Goal: Task Accomplishment & Management: Manage account settings

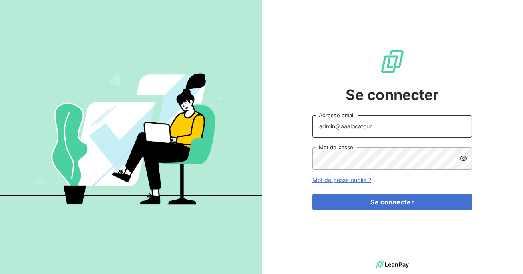
click at [381, 129] on input "admin@aaalocatour" at bounding box center [393, 126] width 160 height 22
type input "admin@clicsystemes"
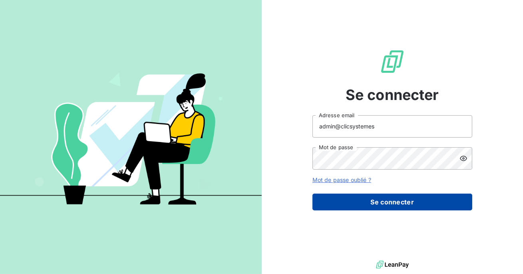
click at [383, 201] on button "Se connecter" at bounding box center [393, 201] width 160 height 17
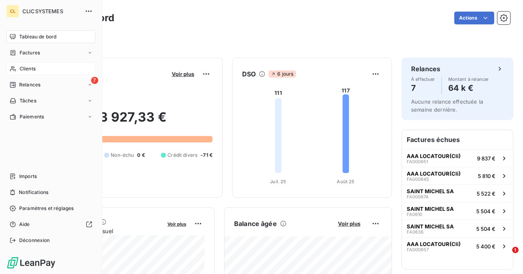
click at [18, 73] on div "Clients" at bounding box center [50, 68] width 89 height 13
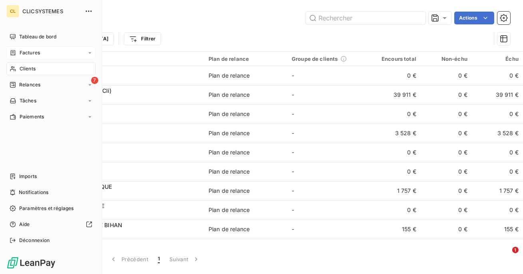
click at [21, 53] on span "Factures" at bounding box center [30, 52] width 20 height 7
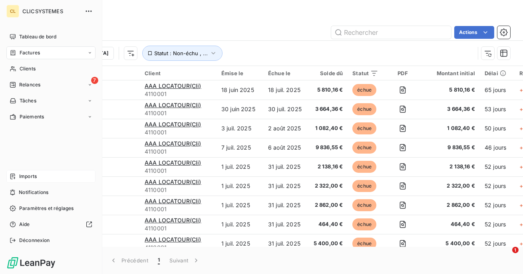
click at [22, 179] on span "Imports" at bounding box center [28, 176] width 18 height 7
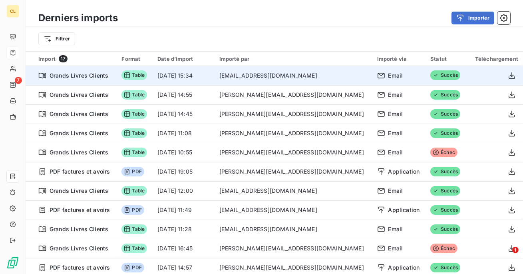
click at [505, 82] on td at bounding box center [496, 75] width 54 height 19
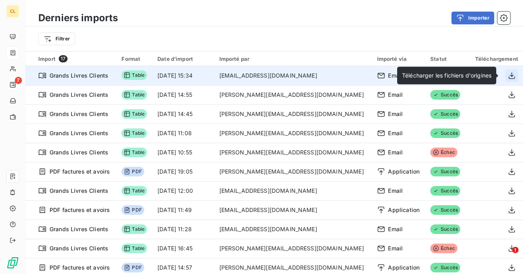
click at [509, 78] on icon "button" at bounding box center [512, 75] width 6 height 7
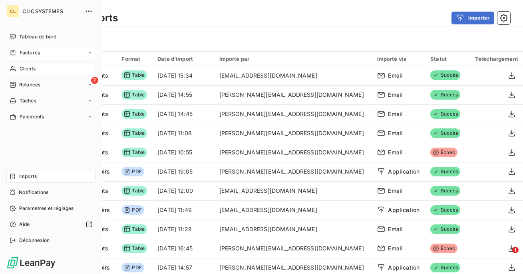
click at [12, 73] on div "Clients" at bounding box center [50, 68] width 89 height 13
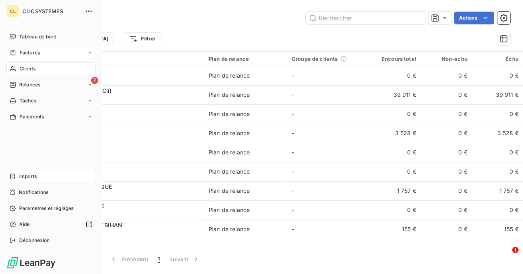
click at [35, 46] on div "Factures" at bounding box center [50, 52] width 89 height 13
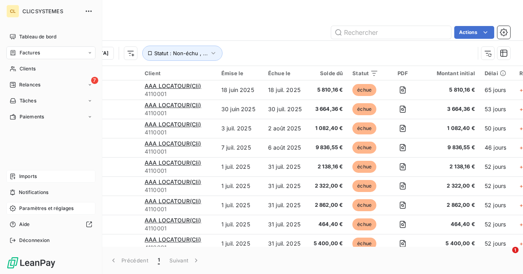
click at [31, 209] on span "Paramètres et réglages" at bounding box center [46, 208] width 54 height 7
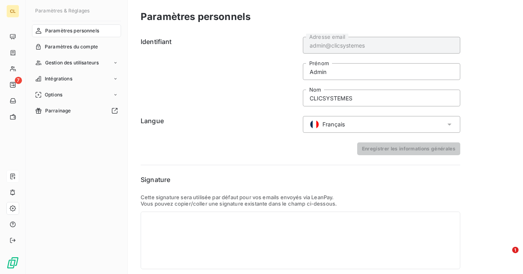
click at [95, 70] on nav "Paramètres personnels Paramètres du compte Gestion des utilisateurs Intégration…" at bounding box center [76, 70] width 89 height 93
click at [94, 63] on span "Gestion des utilisateurs" at bounding box center [72, 62] width 54 height 7
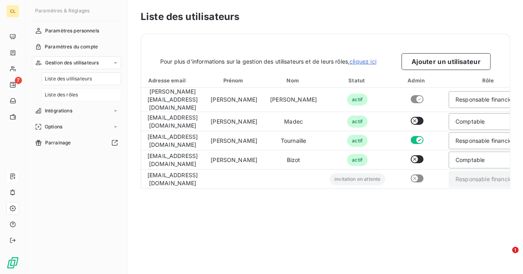
click at [64, 96] on span "Liste des rôles" at bounding box center [61, 94] width 33 height 7
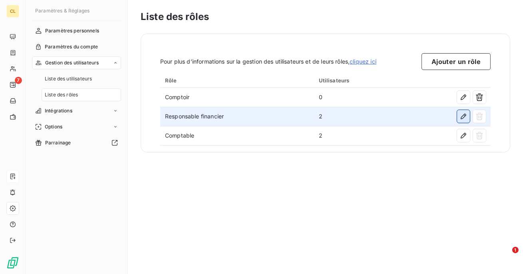
click at [466, 112] on icon "button" at bounding box center [464, 116] width 8 height 8
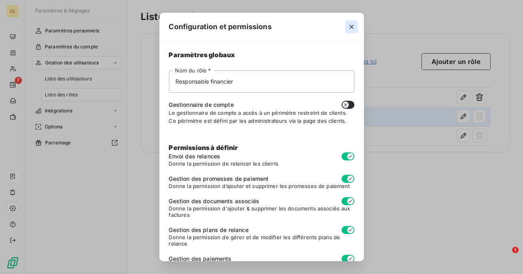
click at [355, 25] on icon "button" at bounding box center [352, 27] width 8 height 8
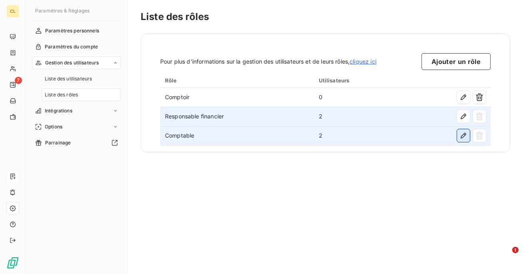
click at [464, 137] on icon "button" at bounding box center [464, 136] width 8 height 8
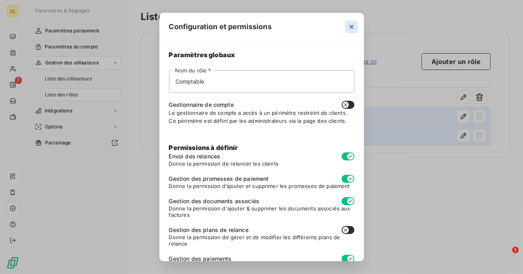
click at [352, 28] on icon "button" at bounding box center [352, 27] width 8 height 8
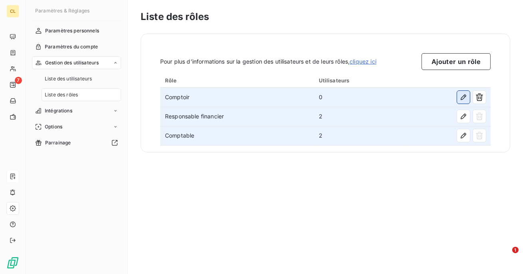
click at [462, 98] on icon "button" at bounding box center [464, 97] width 8 height 8
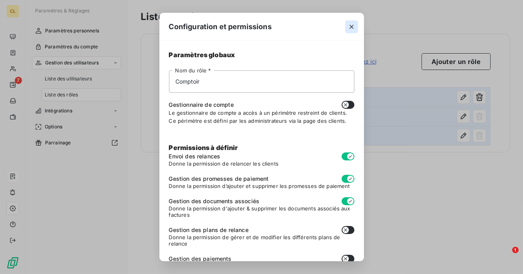
click at [350, 28] on icon "button" at bounding box center [352, 27] width 8 height 8
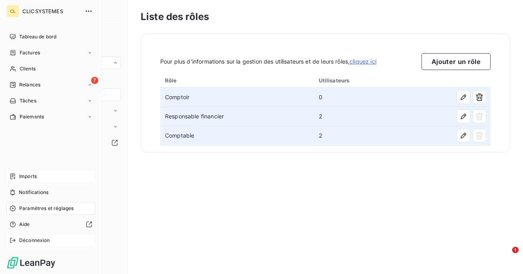
click at [14, 241] on icon at bounding box center [13, 240] width 6 height 6
